Goal: Information Seeking & Learning: Learn about a topic

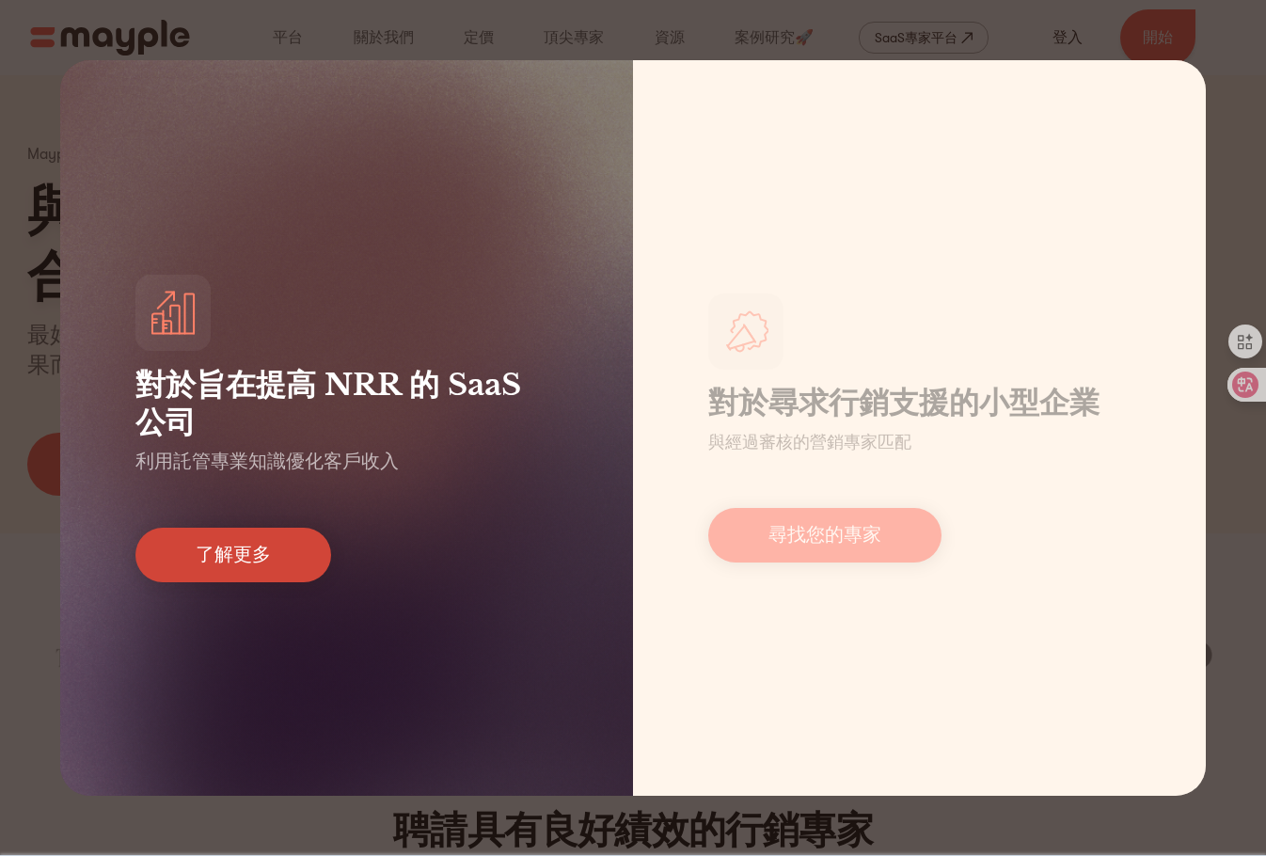
click at [195, 560] on link "了解更多" at bounding box center [233, 554] width 196 height 55
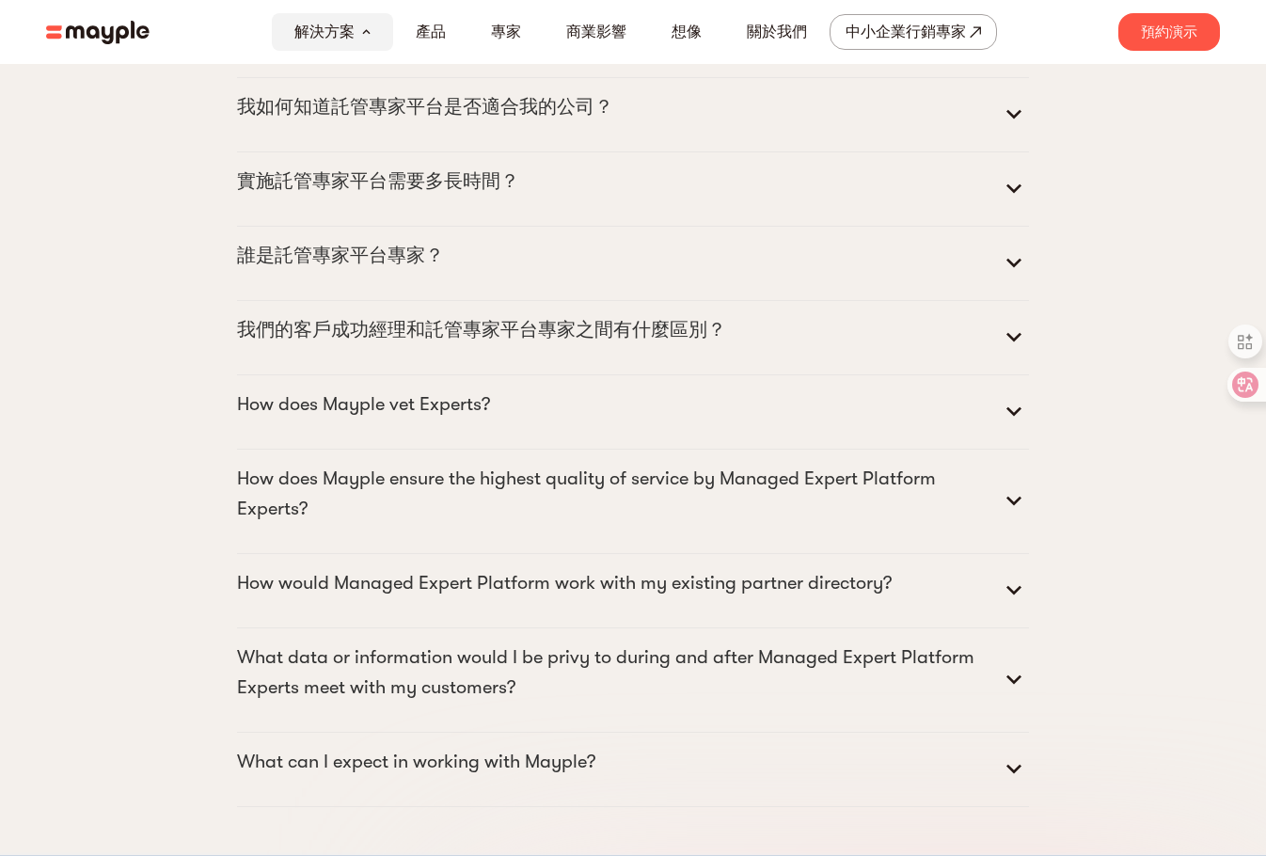
scroll to position [8023, 0]
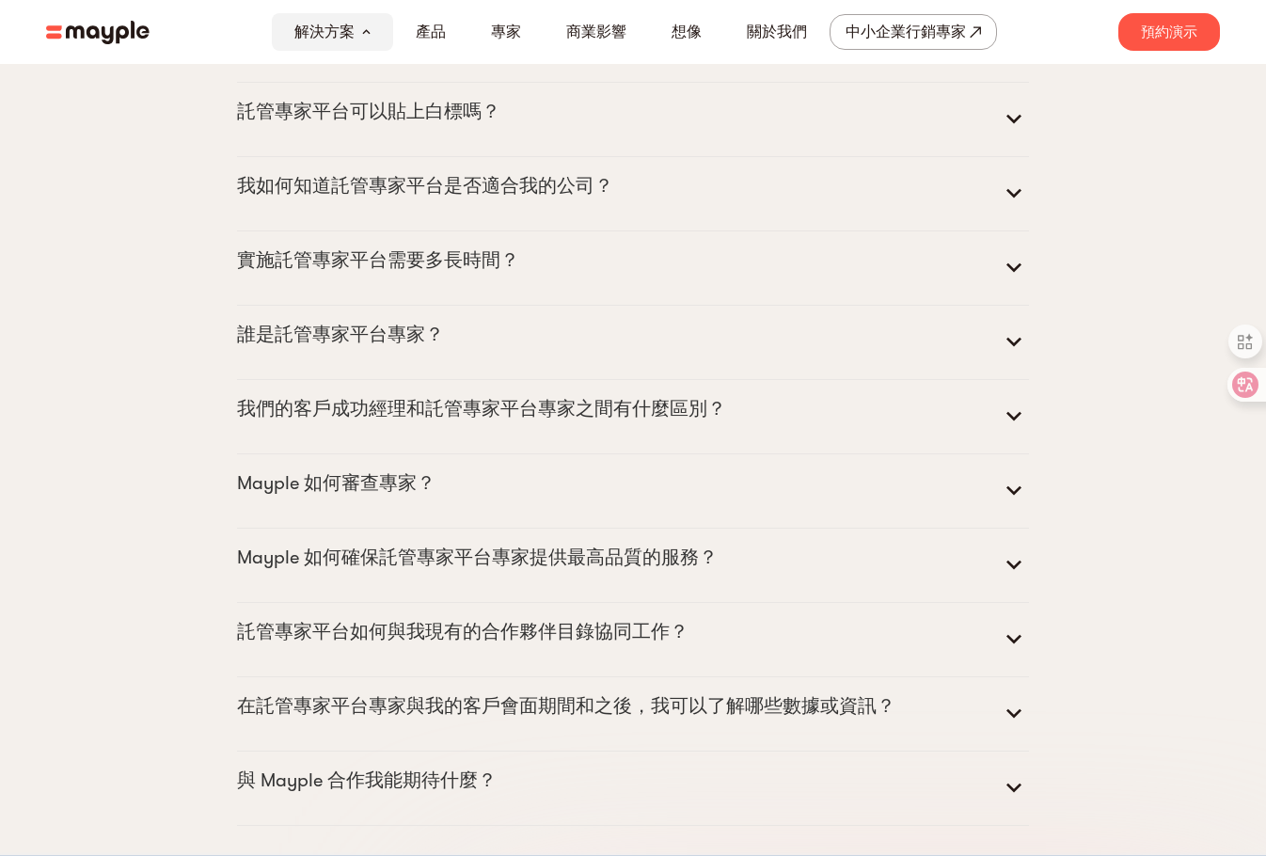
scroll to position [8274, 0]
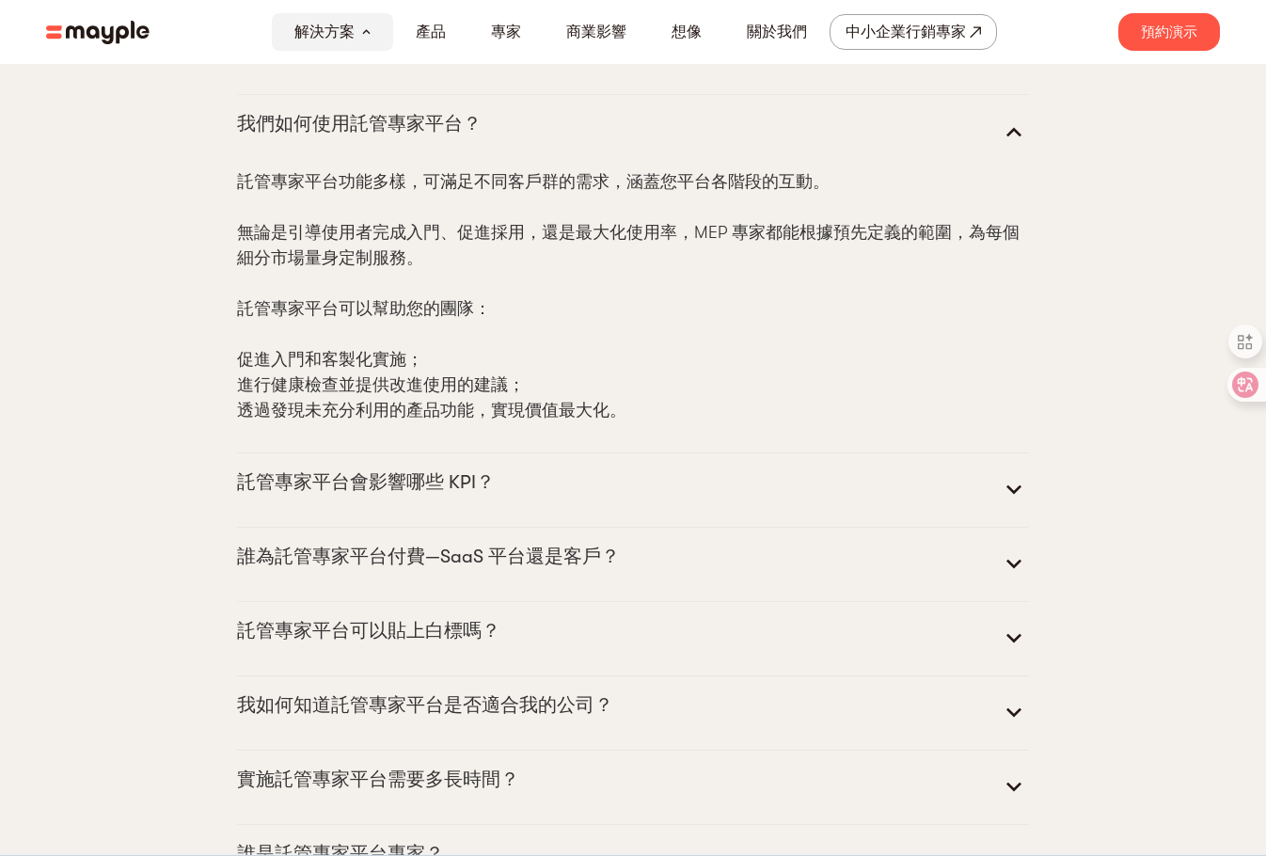
scroll to position [6534, 0]
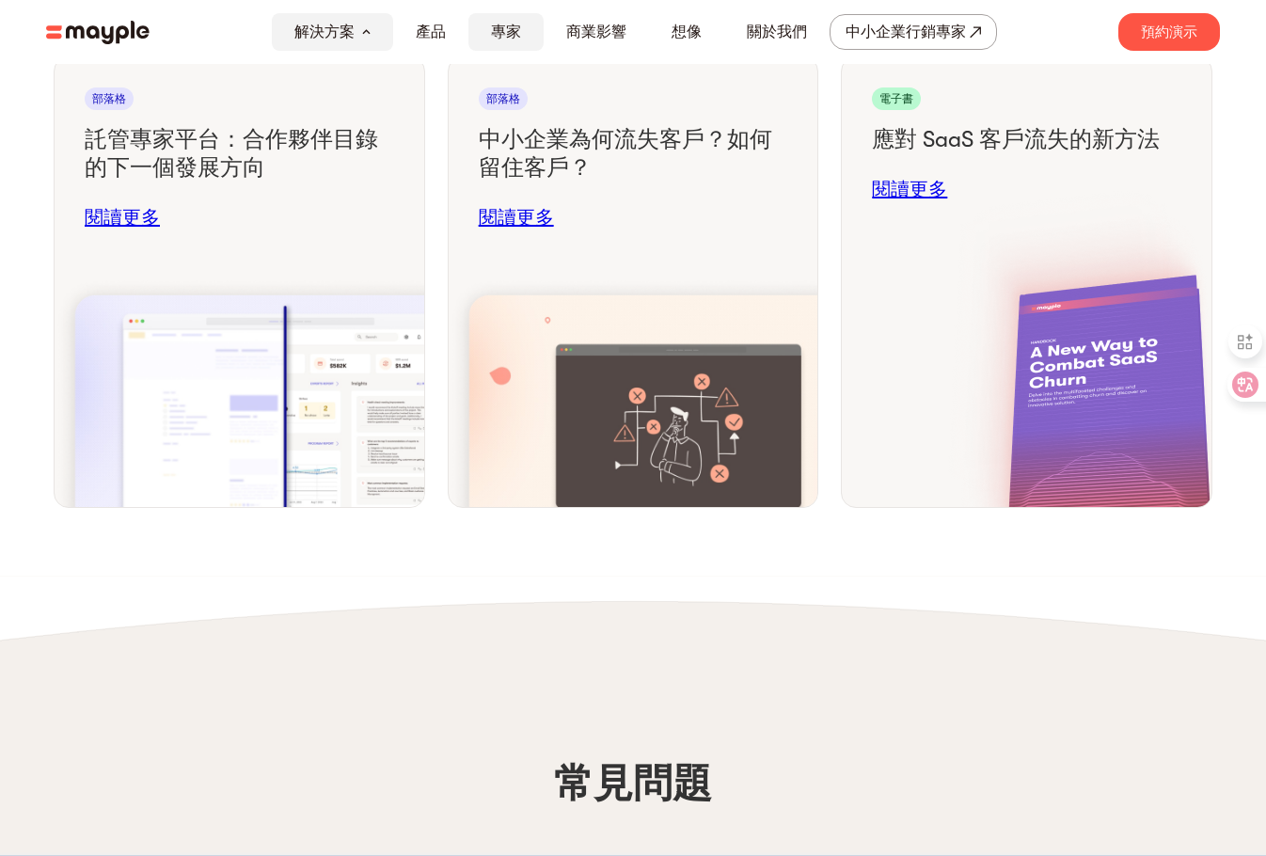
click at [497, 37] on font "專家" at bounding box center [506, 32] width 30 height 17
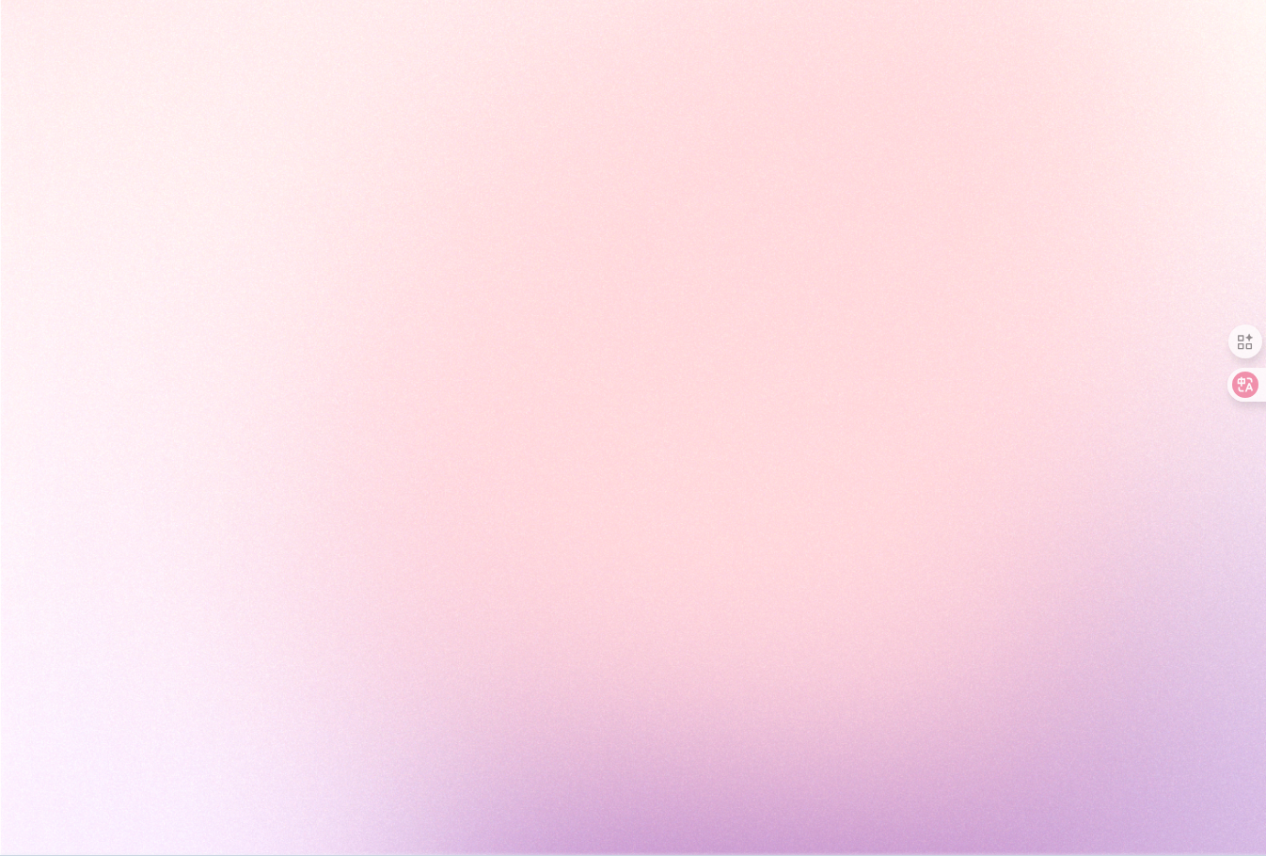
scroll to position [4245, 0]
